Goal: Task Accomplishment & Management: Manage account settings

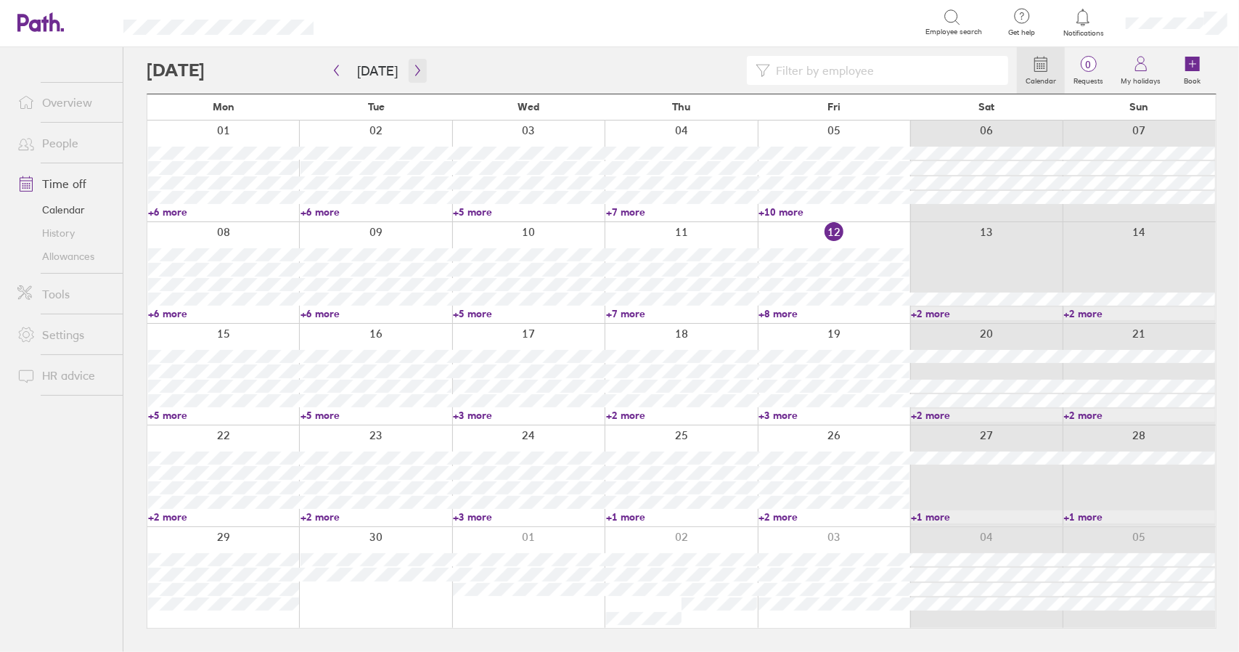
click at [418, 70] on button "button" at bounding box center [417, 71] width 18 height 24
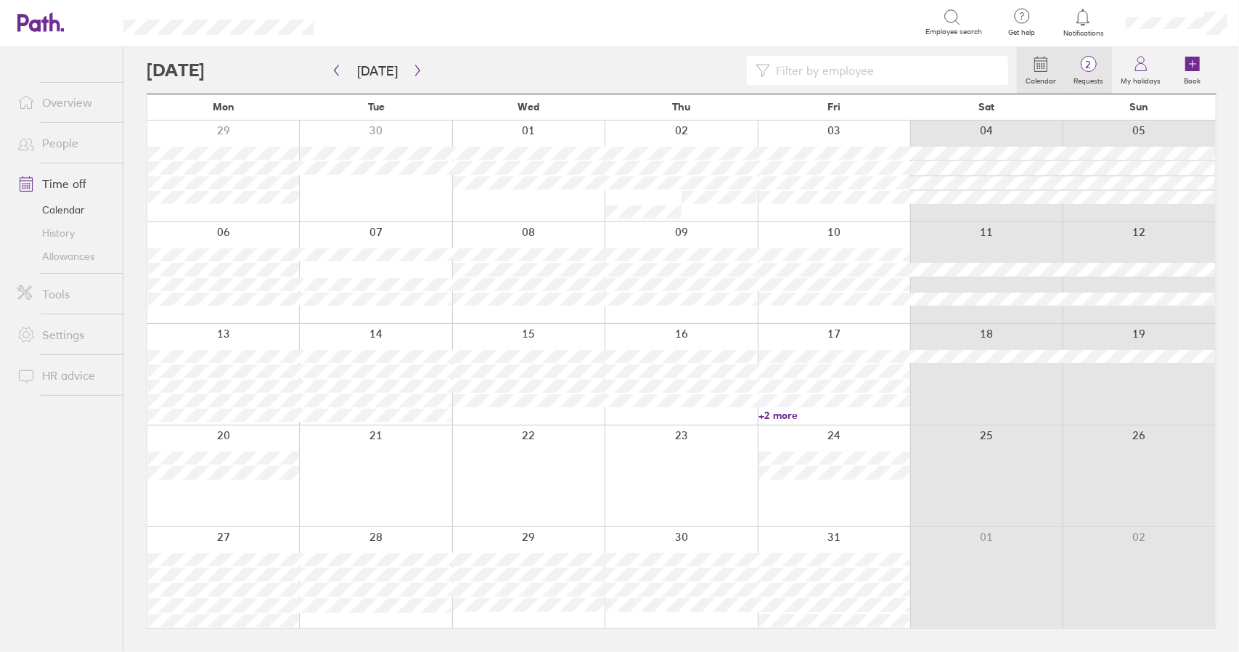
click at [1085, 75] on label "Requests" at bounding box center [1087, 79] width 47 height 13
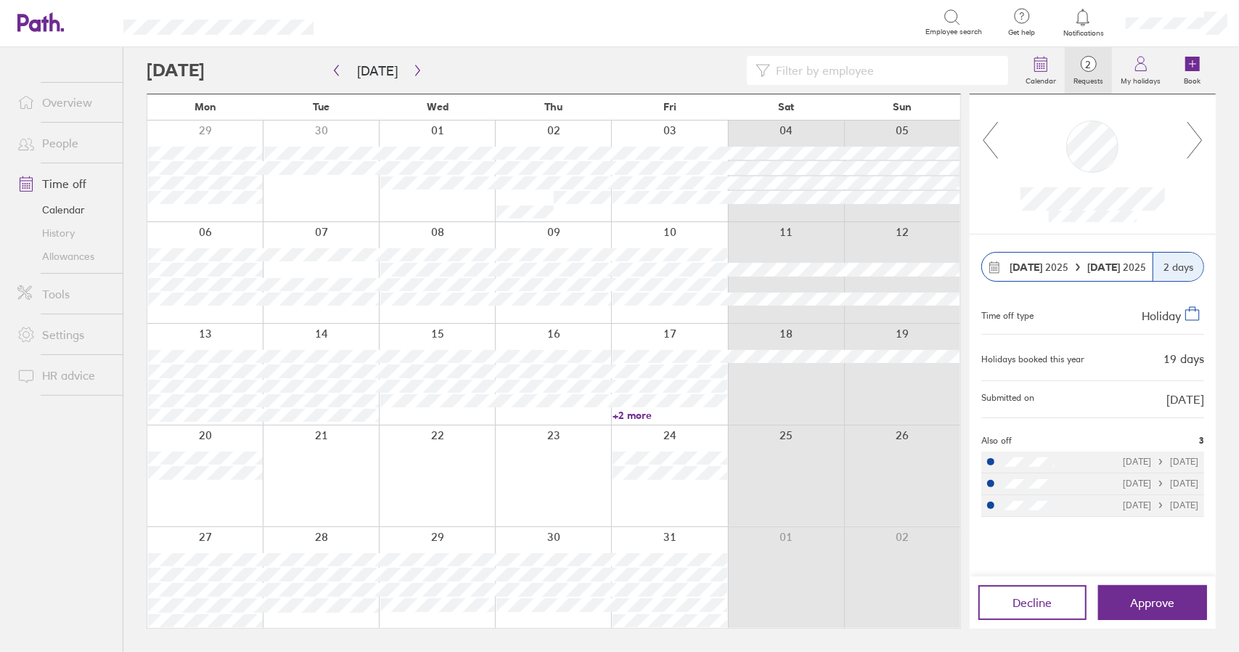
click at [1203, 137] on icon at bounding box center [1195, 139] width 18 height 39
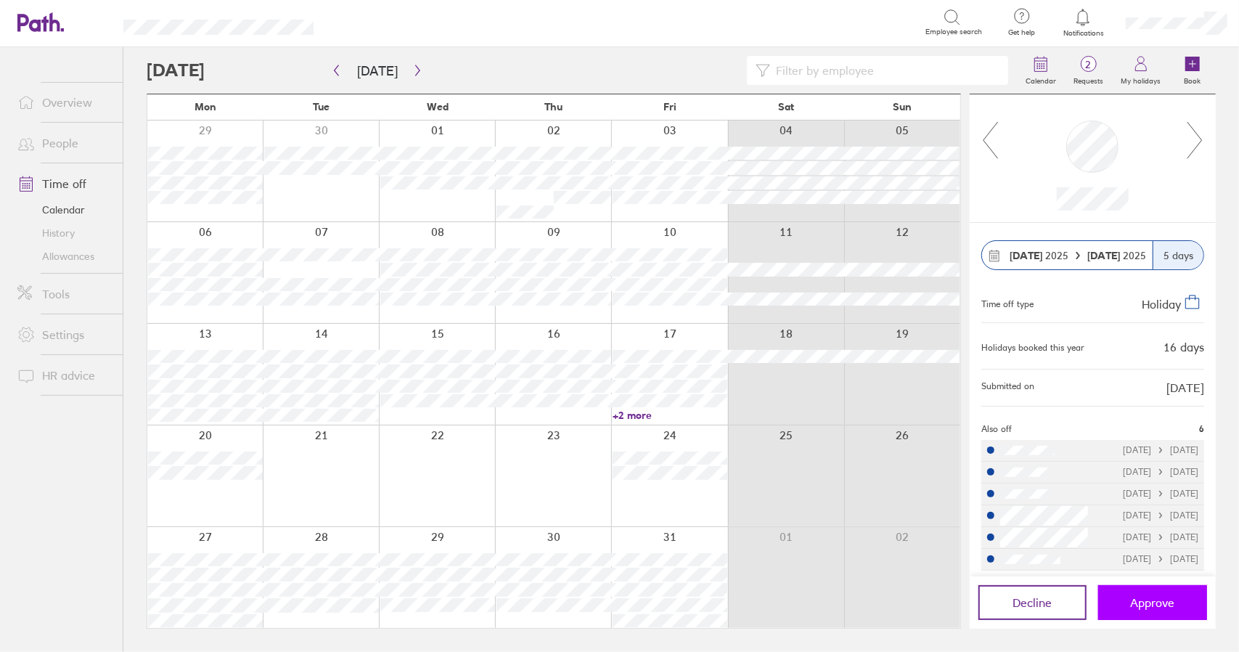
click at [1162, 603] on span "Approve" at bounding box center [1152, 602] width 44 height 13
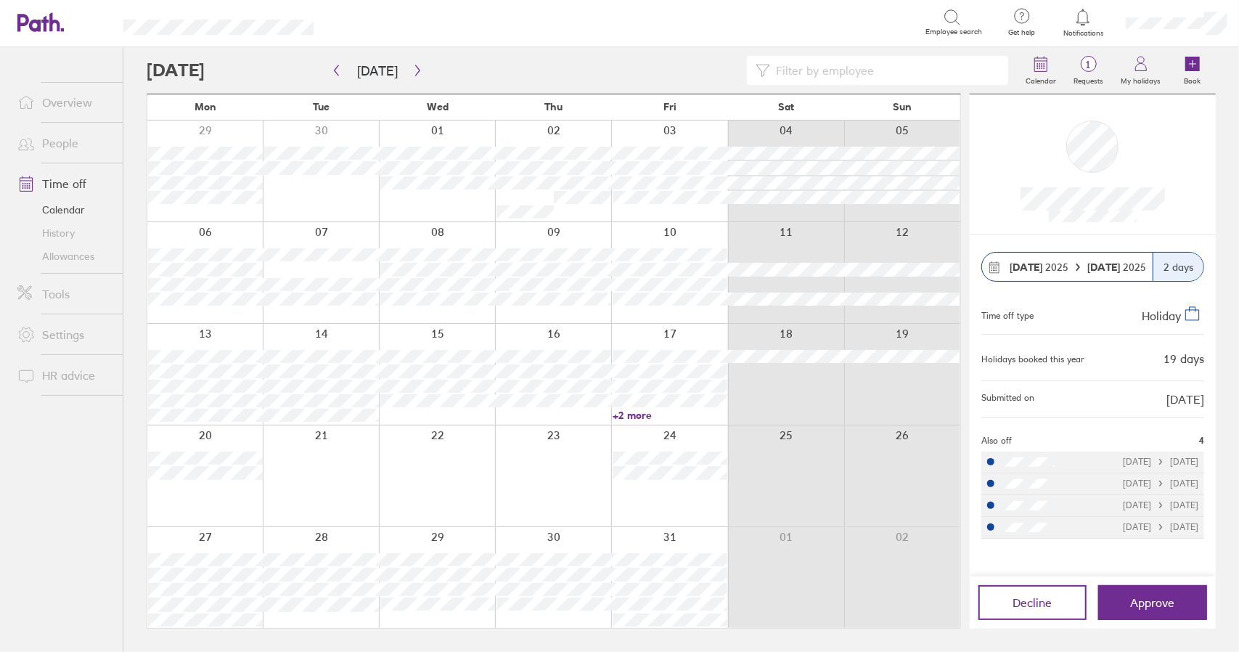
click at [75, 186] on link "Time off" at bounding box center [64, 183] width 117 height 29
